Goal: Navigation & Orientation: Find specific page/section

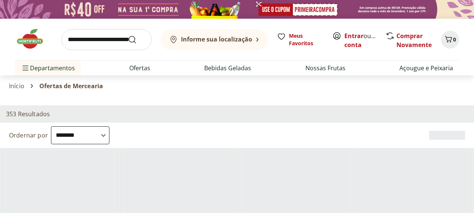
select select "**********"
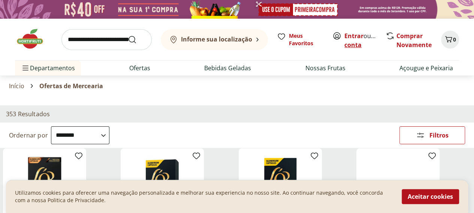
click at [369, 46] on link "Criar conta" at bounding box center [364, 40] width 41 height 17
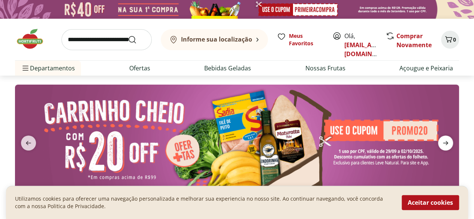
click at [443, 142] on icon "next" at bounding box center [445, 143] width 9 height 9
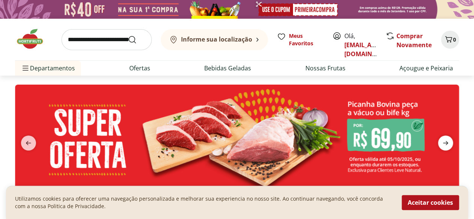
click at [443, 142] on icon "next" at bounding box center [445, 143] width 9 height 9
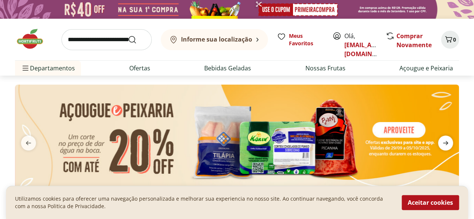
click at [443, 142] on icon "next" at bounding box center [445, 143] width 9 height 9
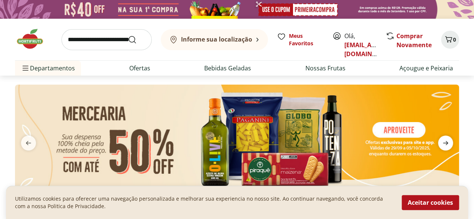
click at [443, 142] on icon "next" at bounding box center [445, 143] width 9 height 9
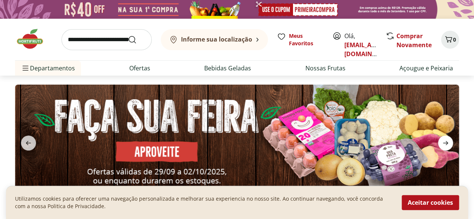
click at [443, 142] on icon "next" at bounding box center [445, 143] width 9 height 9
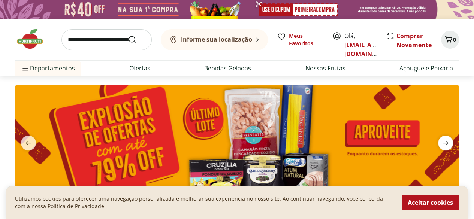
click at [443, 142] on icon "next" at bounding box center [445, 143] width 9 height 9
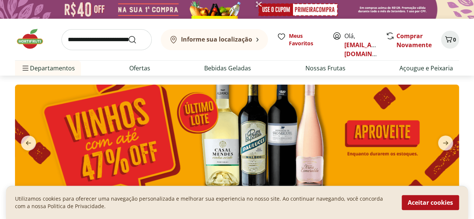
click at [104, 39] on input "search" at bounding box center [106, 39] width 90 height 21
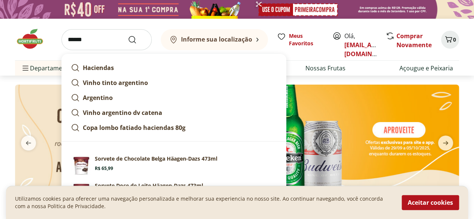
scroll to position [37, 0]
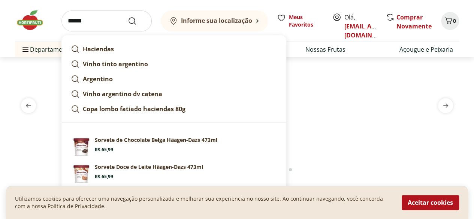
type input "******"
click at [468, 73] on section at bounding box center [237, 108] width 474 height 140
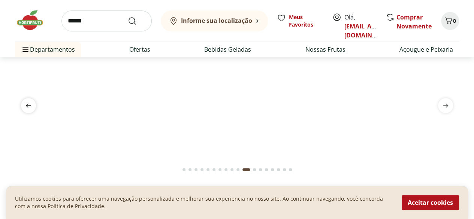
click at [24, 107] on icon "previous" at bounding box center [28, 105] width 9 height 9
